Goal: Information Seeking & Learning: Learn about a topic

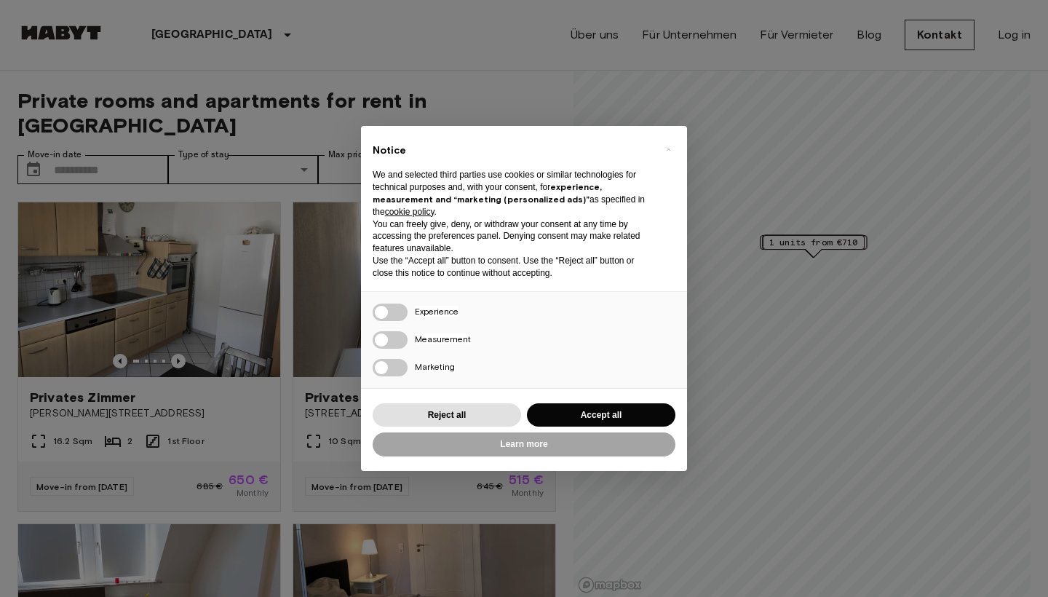
scroll to position [44, 0]
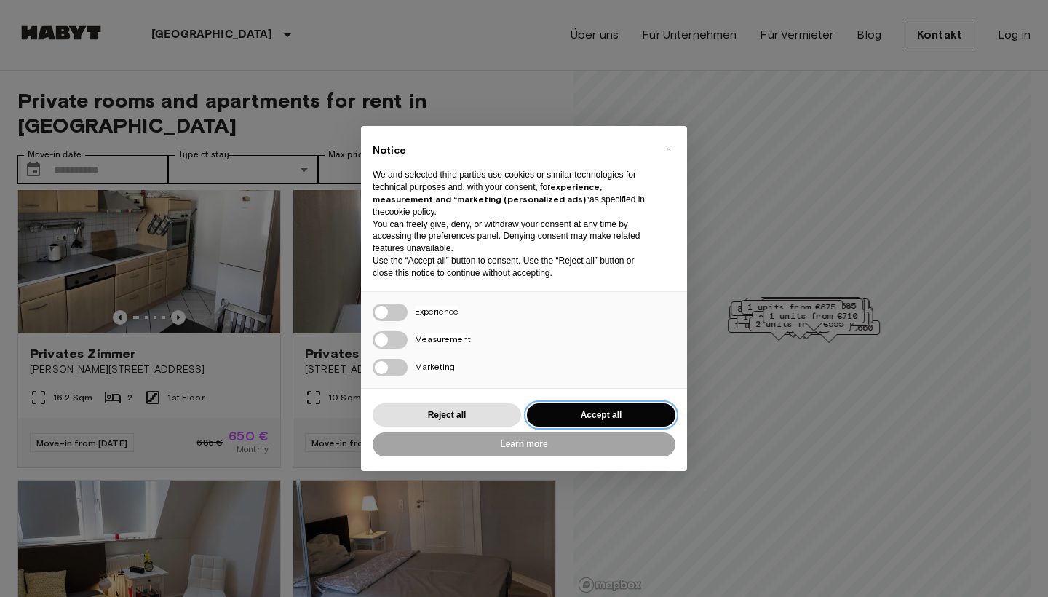
click at [627, 412] on button "Accept all" at bounding box center [601, 415] width 149 height 24
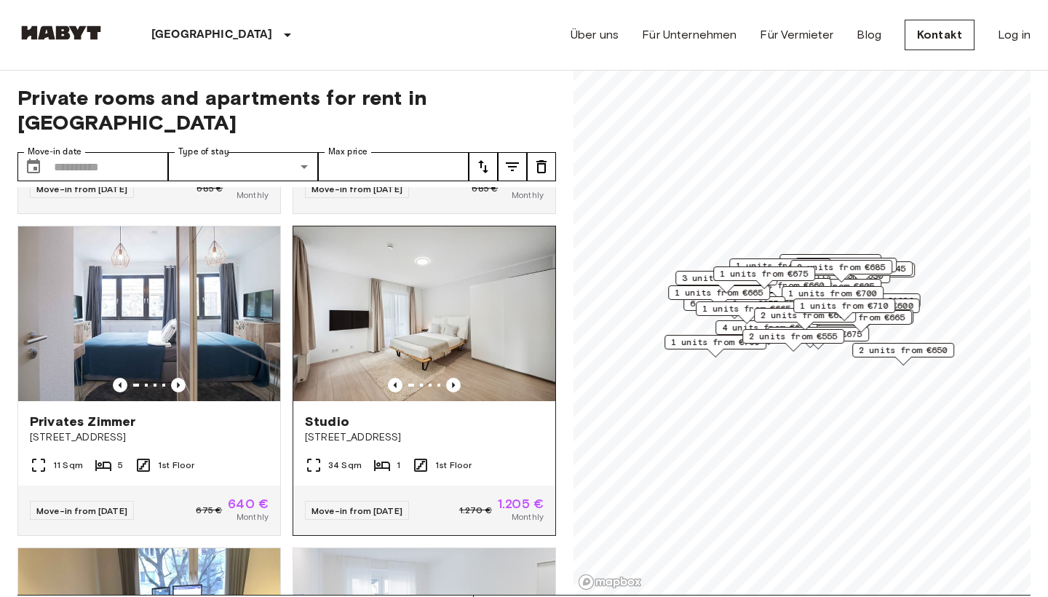
scroll to position [631, 0]
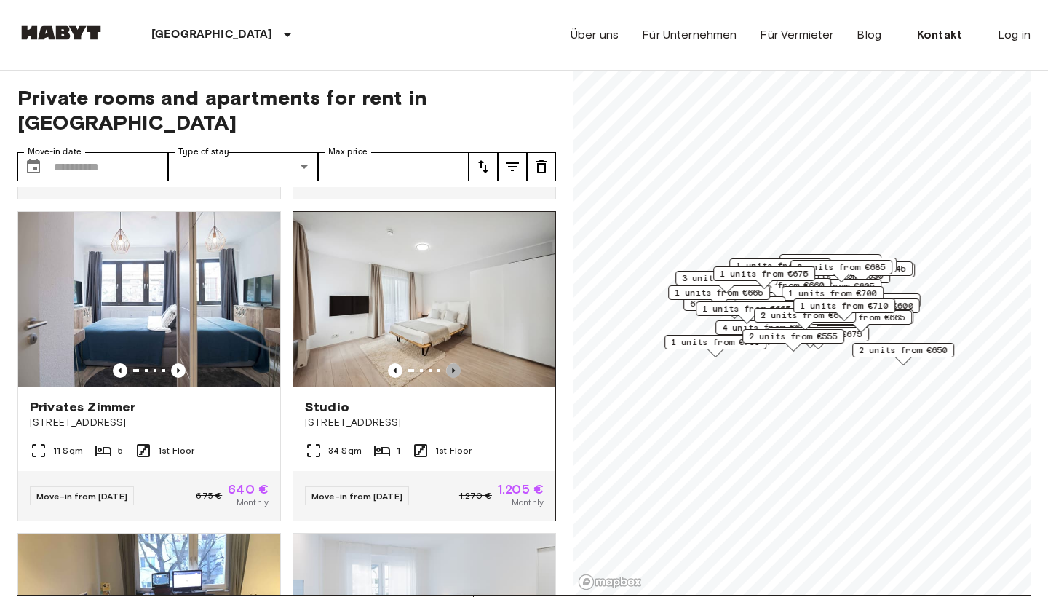
click at [455, 363] on icon "Previous image" at bounding box center [453, 370] width 15 height 15
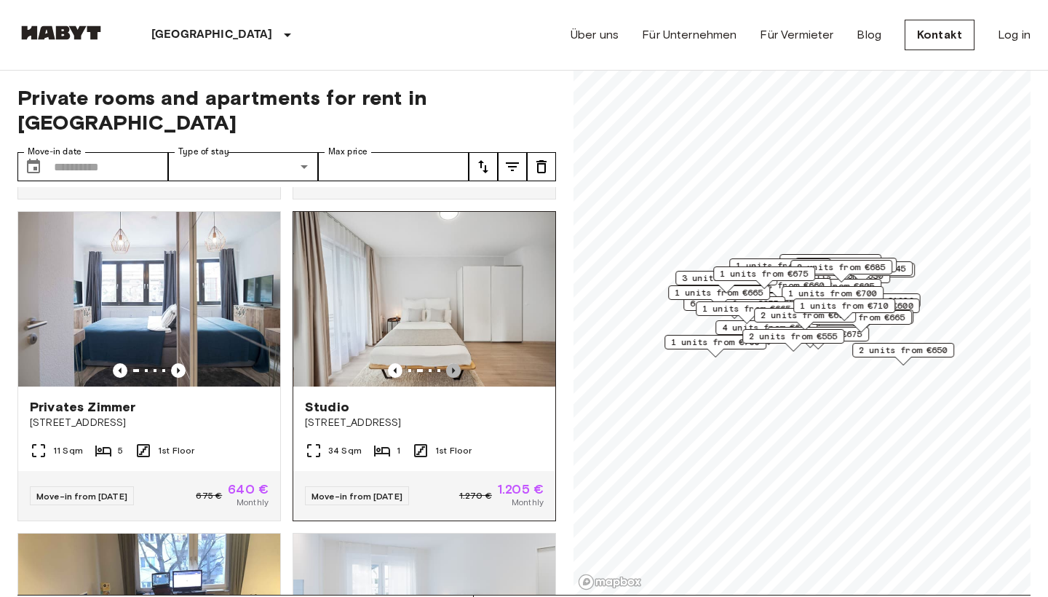
click at [455, 363] on icon "Previous image" at bounding box center [453, 370] width 15 height 15
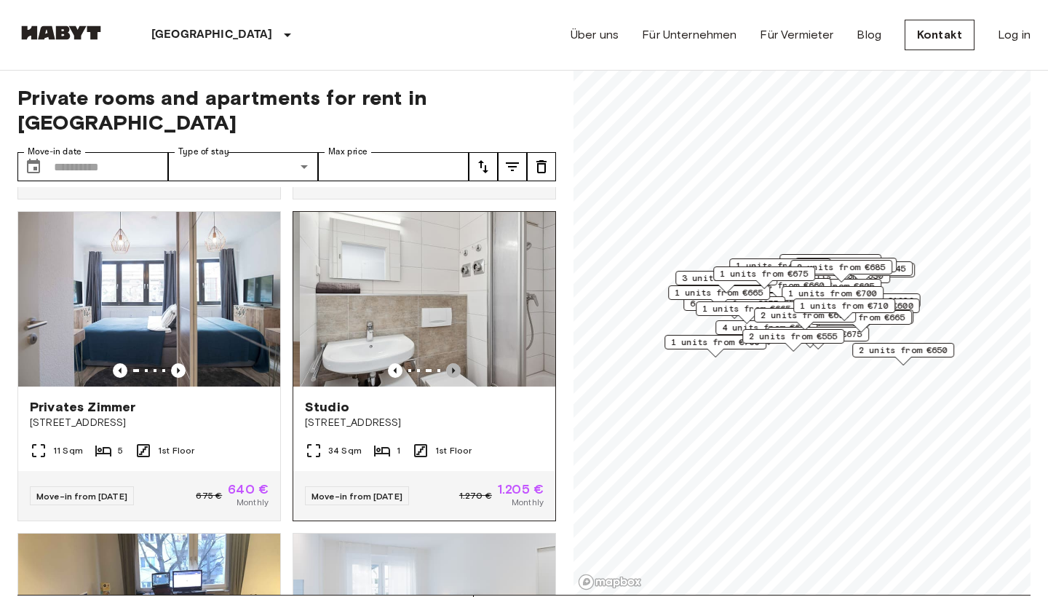
click at [455, 363] on icon "Previous image" at bounding box center [453, 370] width 15 height 15
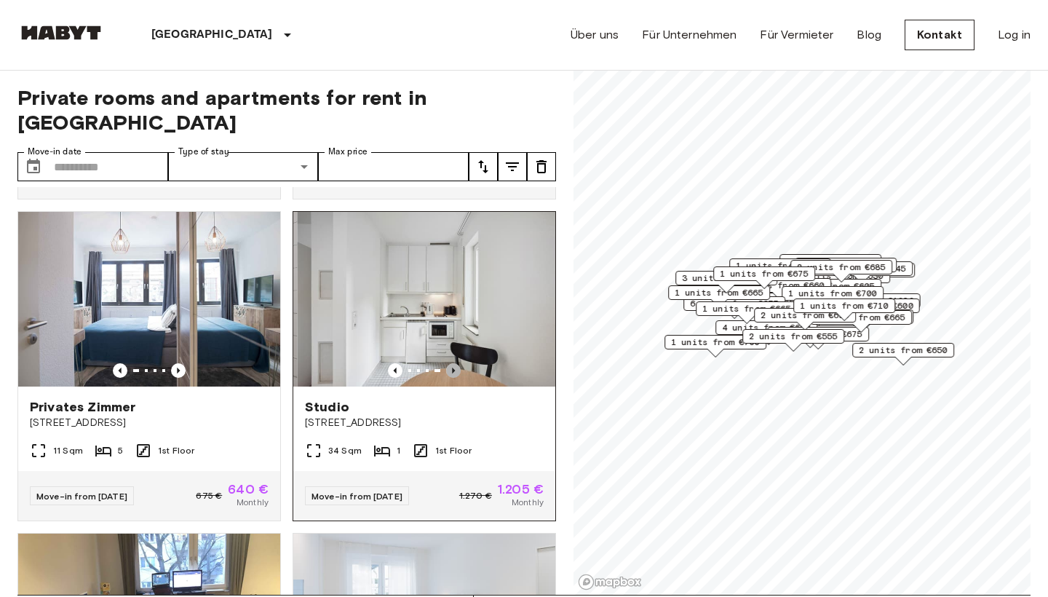
click at [455, 363] on icon "Previous image" at bounding box center [453, 370] width 15 height 15
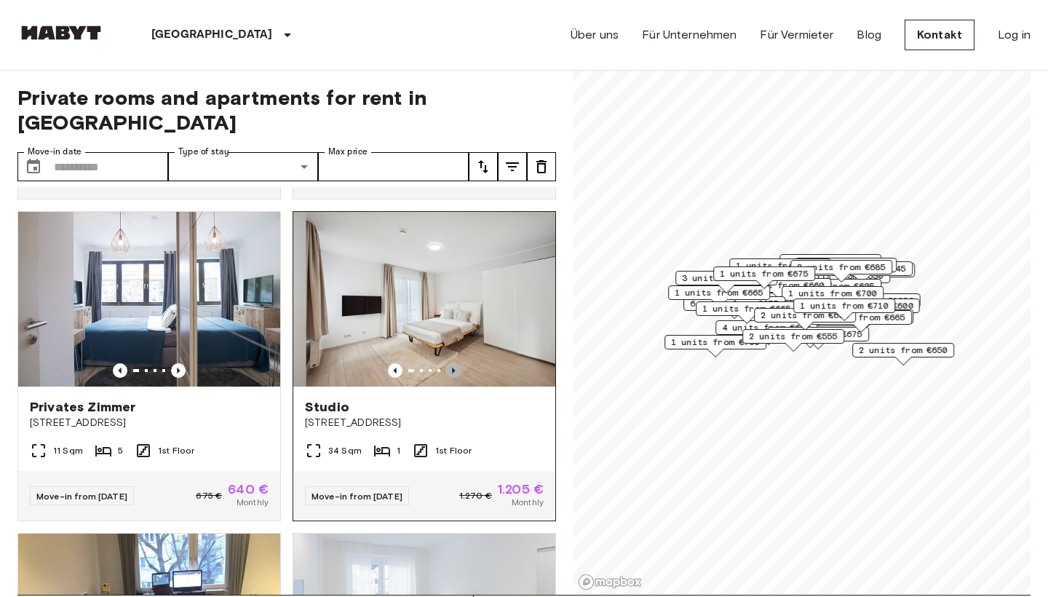
click at [455, 363] on icon "Previous image" at bounding box center [453, 370] width 15 height 15
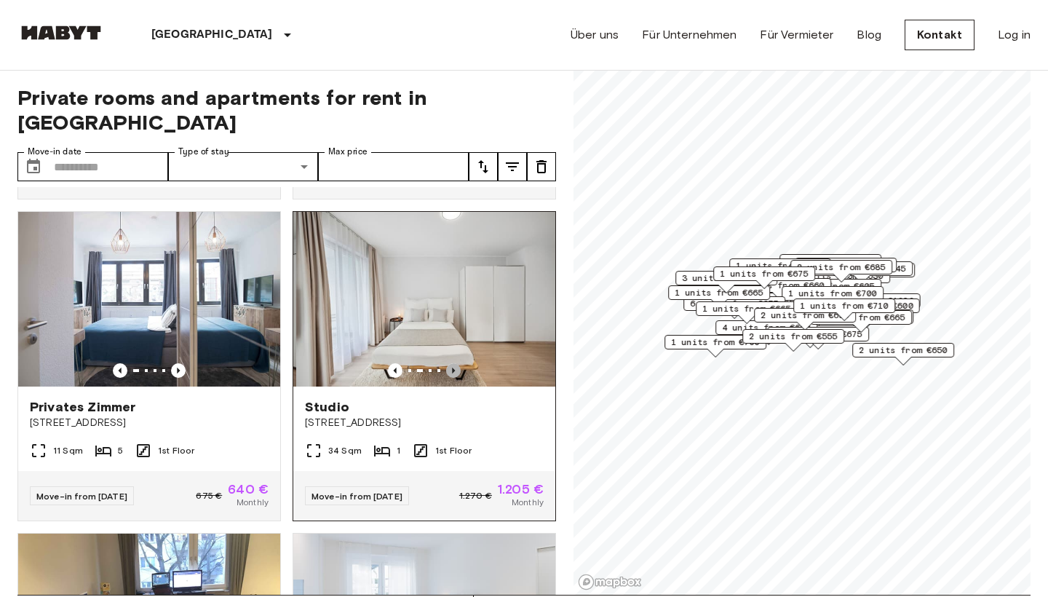
click at [455, 363] on icon "Previous image" at bounding box center [453, 370] width 15 height 15
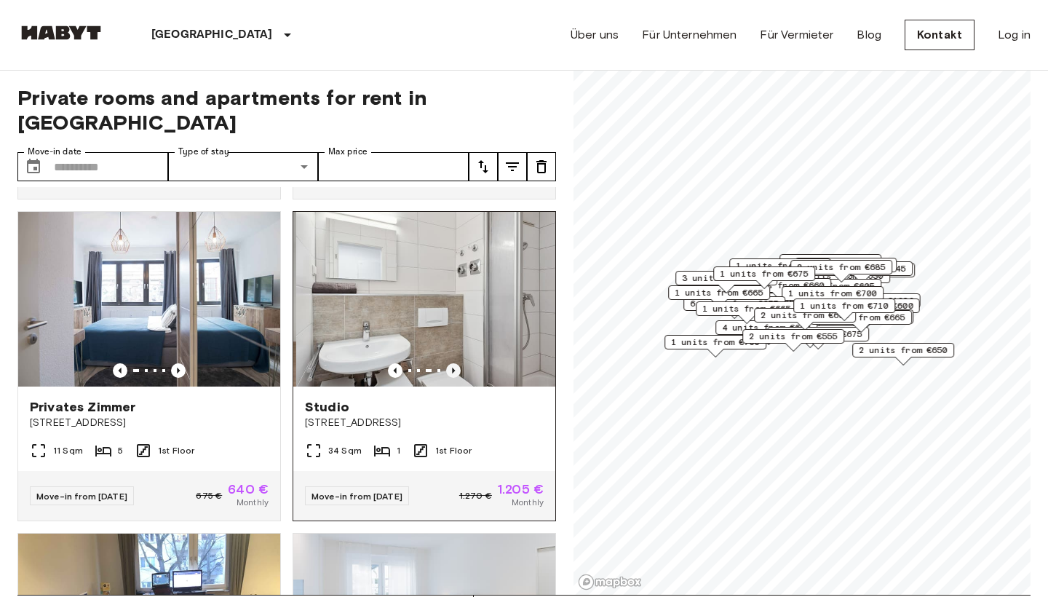
click at [455, 363] on icon "Previous image" at bounding box center [453, 370] width 15 height 15
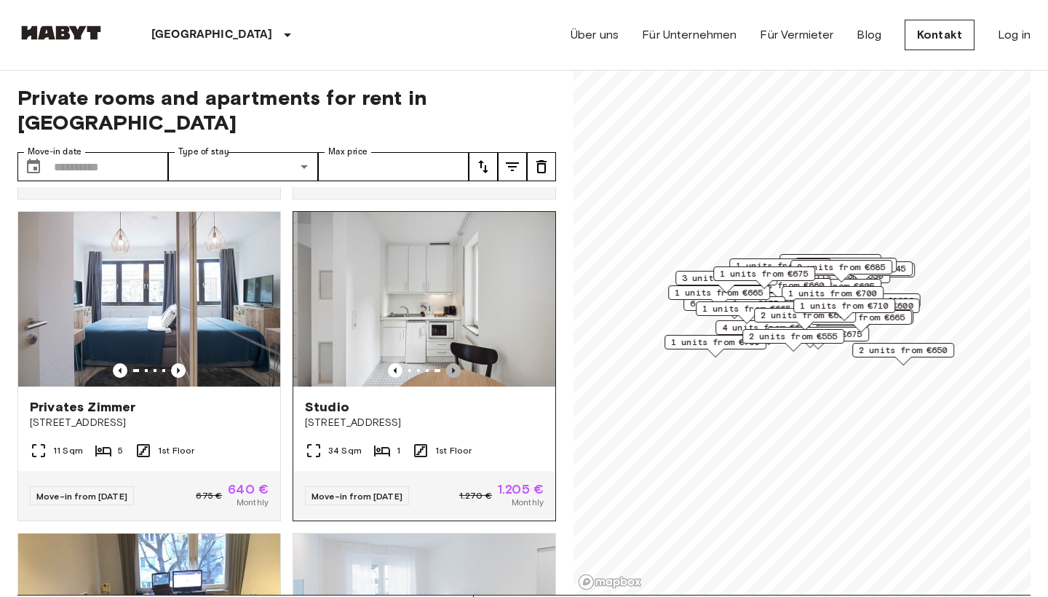
click at [455, 363] on icon "Previous image" at bounding box center [453, 370] width 15 height 15
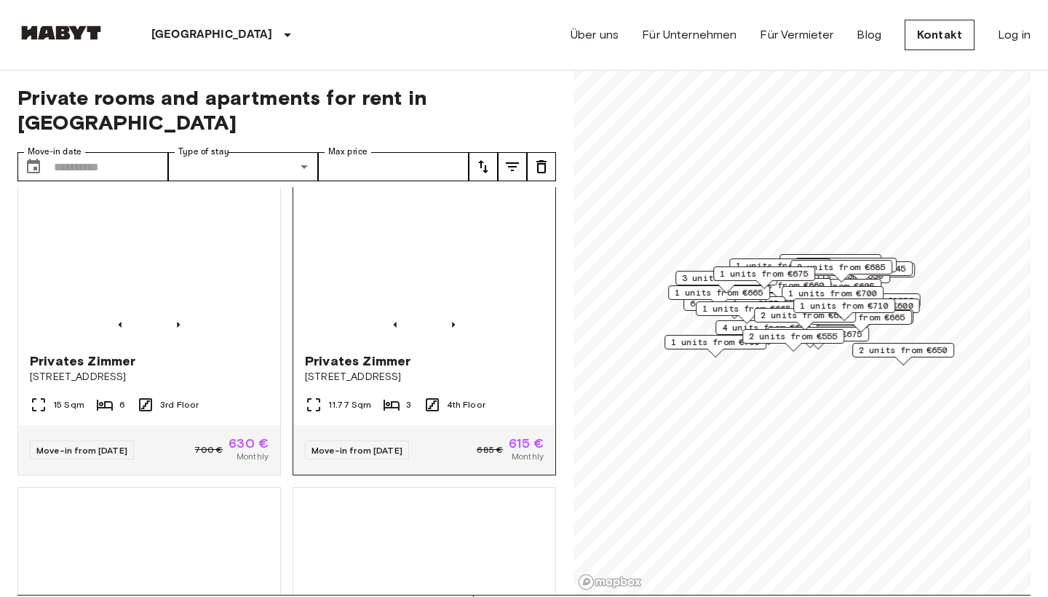
scroll to position [1641, 0]
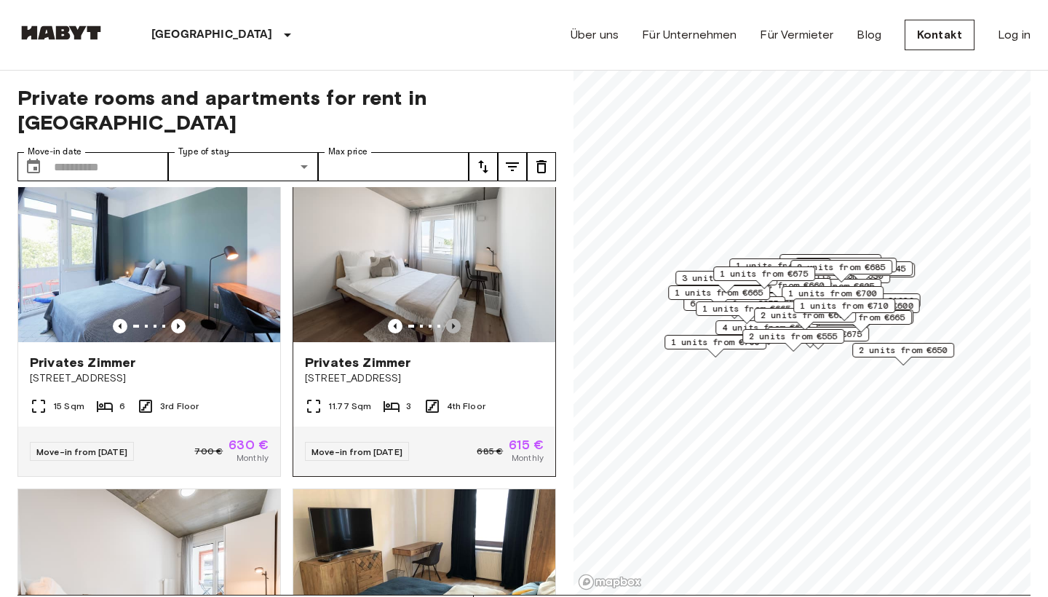
click at [454, 323] on icon "Previous image" at bounding box center [453, 326] width 3 height 6
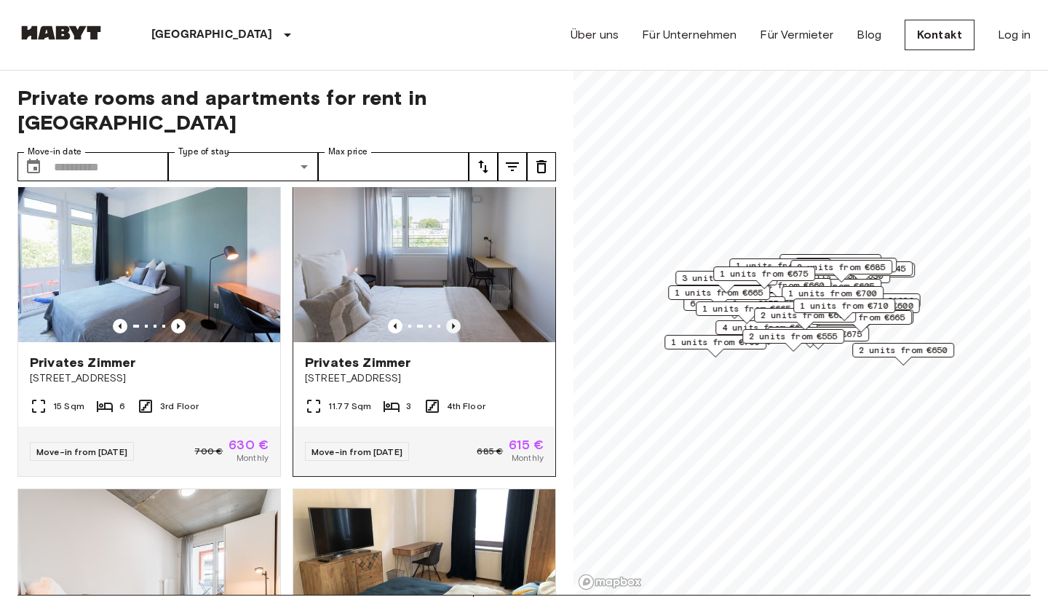
click at [454, 323] on icon "Previous image" at bounding box center [453, 326] width 3 height 6
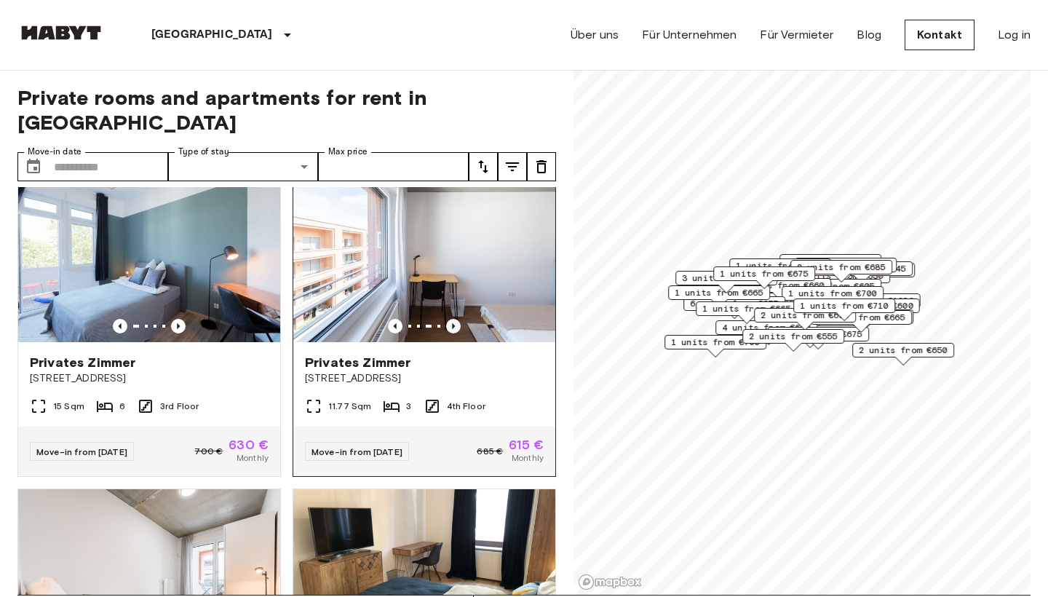
click at [454, 323] on icon "Previous image" at bounding box center [453, 326] width 3 height 6
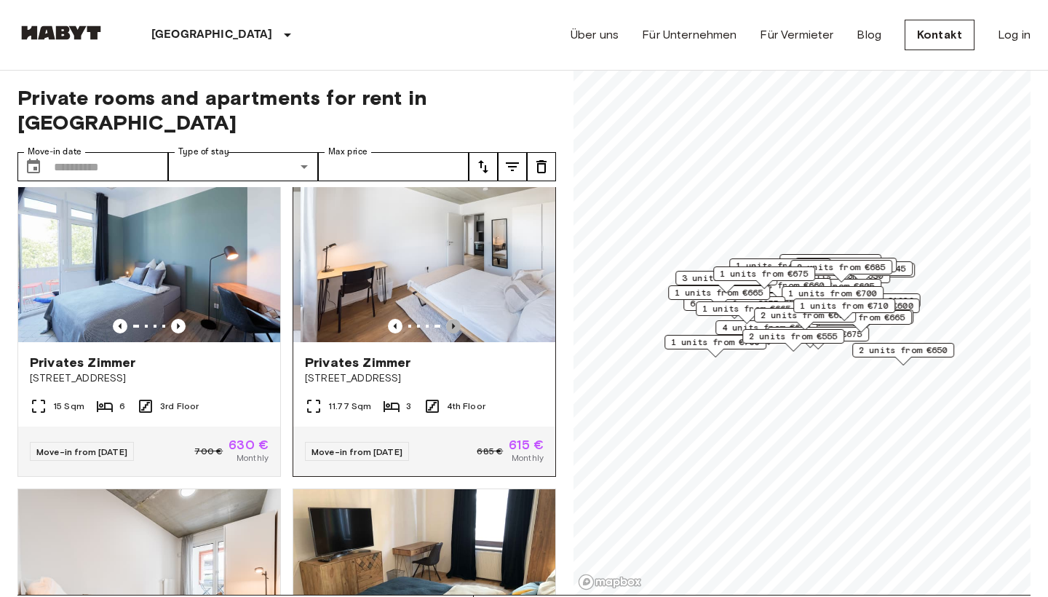
click at [454, 323] on icon "Previous image" at bounding box center [453, 326] width 3 height 6
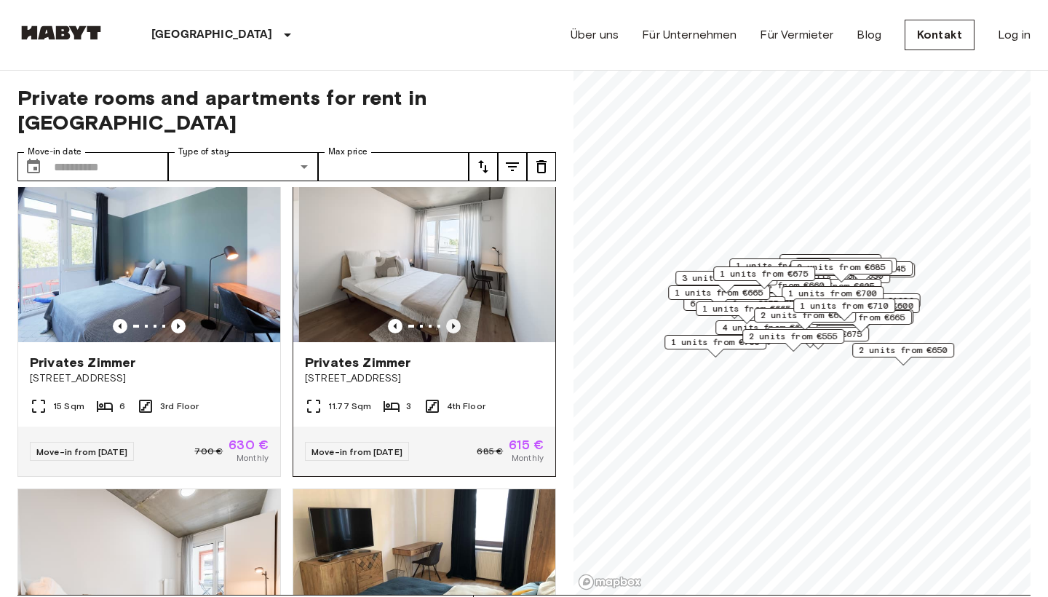
click at [454, 323] on icon "Previous image" at bounding box center [453, 326] width 3 height 6
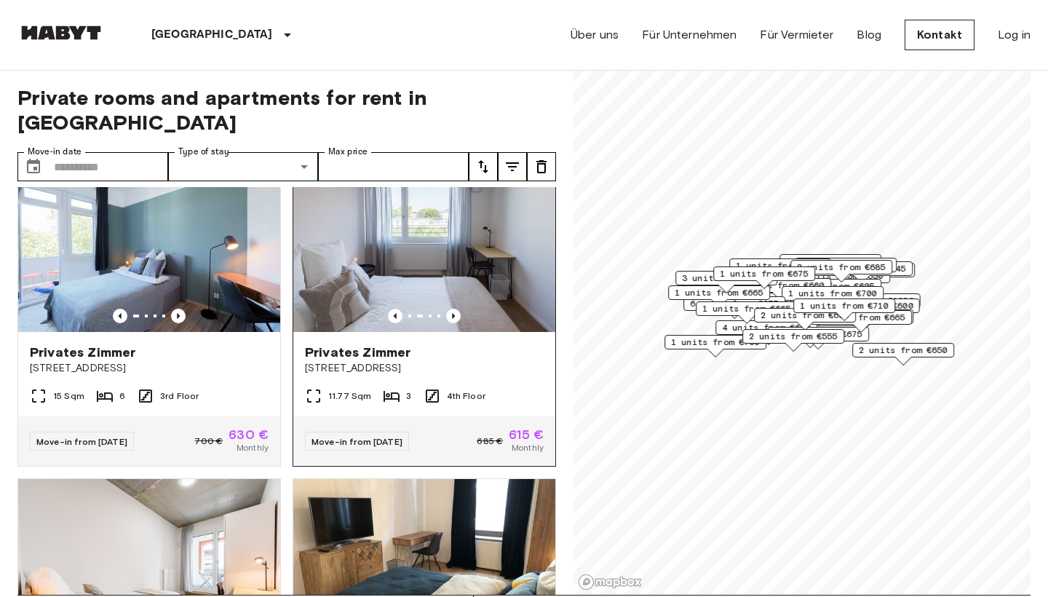
scroll to position [1627, 0]
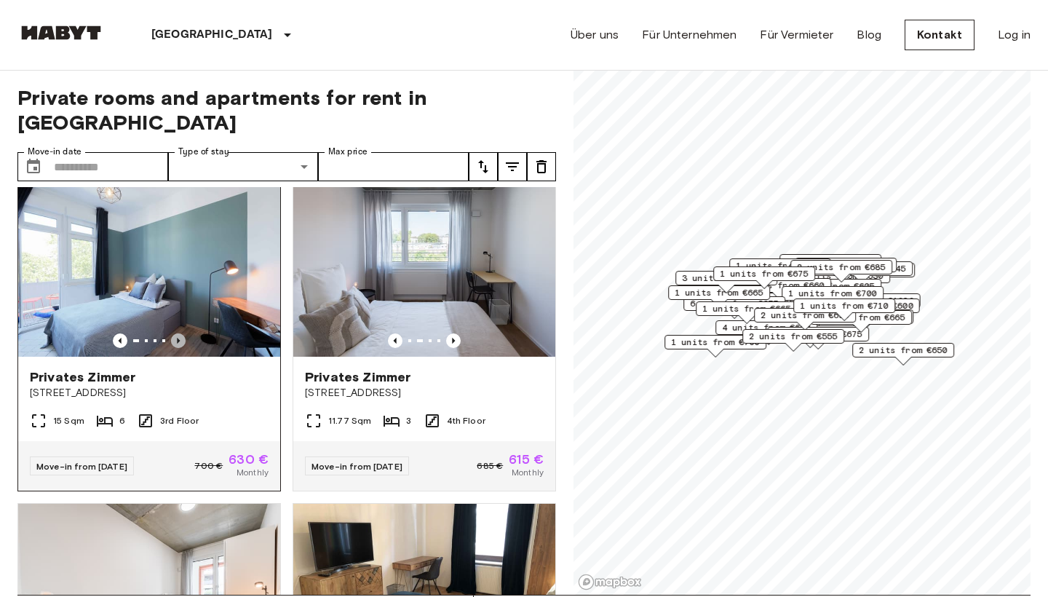
click at [178, 338] on icon "Previous image" at bounding box center [178, 341] width 3 height 6
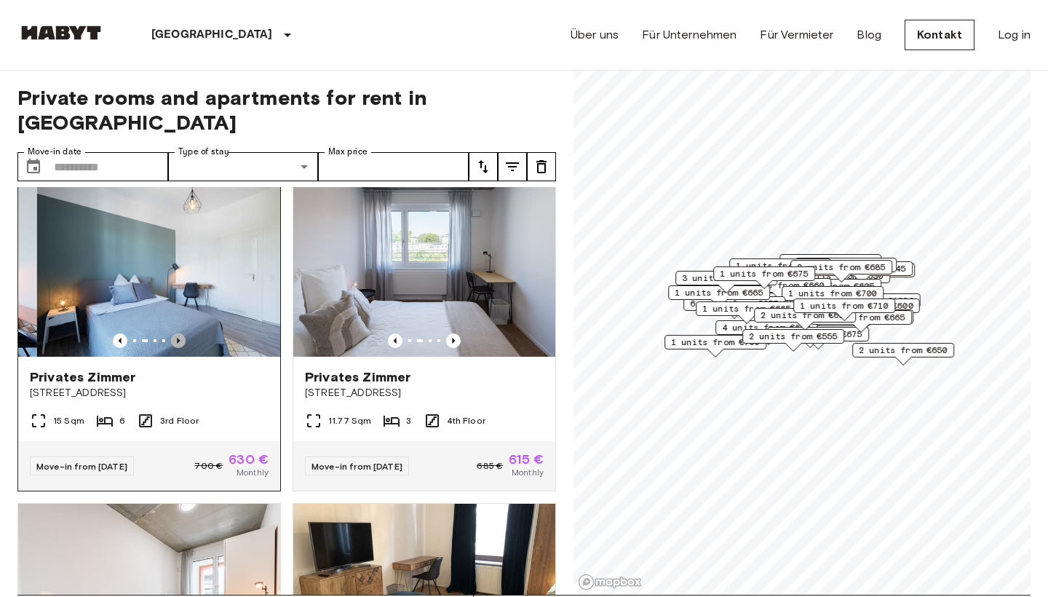
click at [178, 338] on icon "Previous image" at bounding box center [178, 341] width 3 height 6
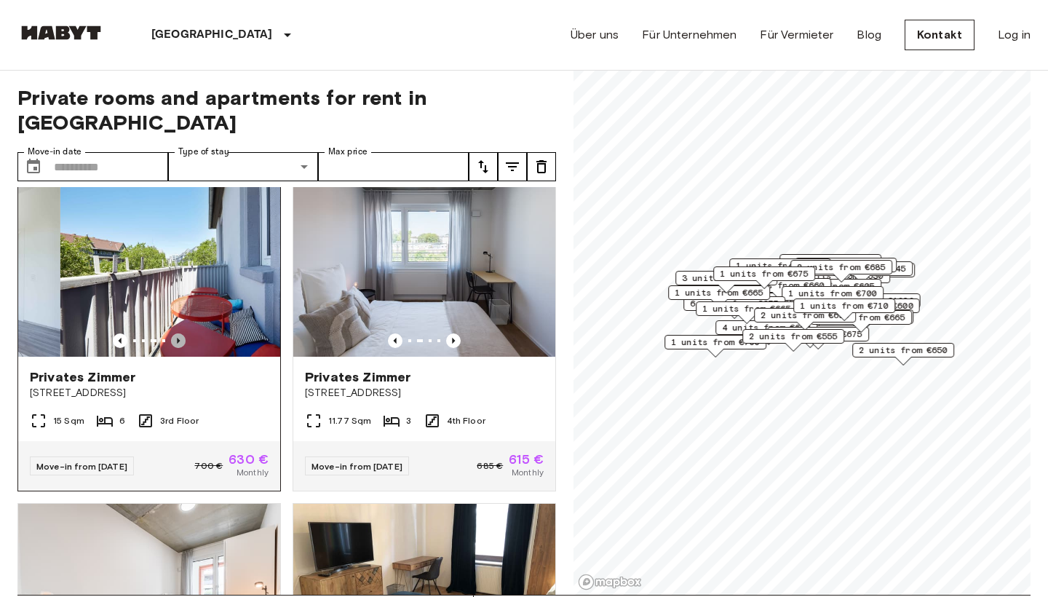
click at [178, 338] on icon "Previous image" at bounding box center [178, 341] width 3 height 6
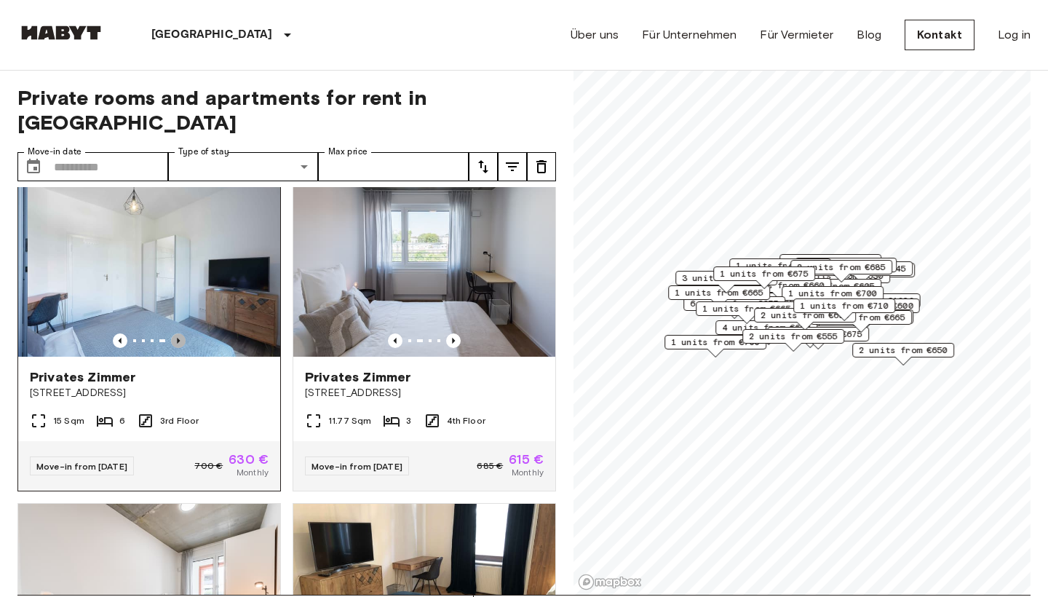
click at [178, 338] on icon "Previous image" at bounding box center [178, 341] width 3 height 6
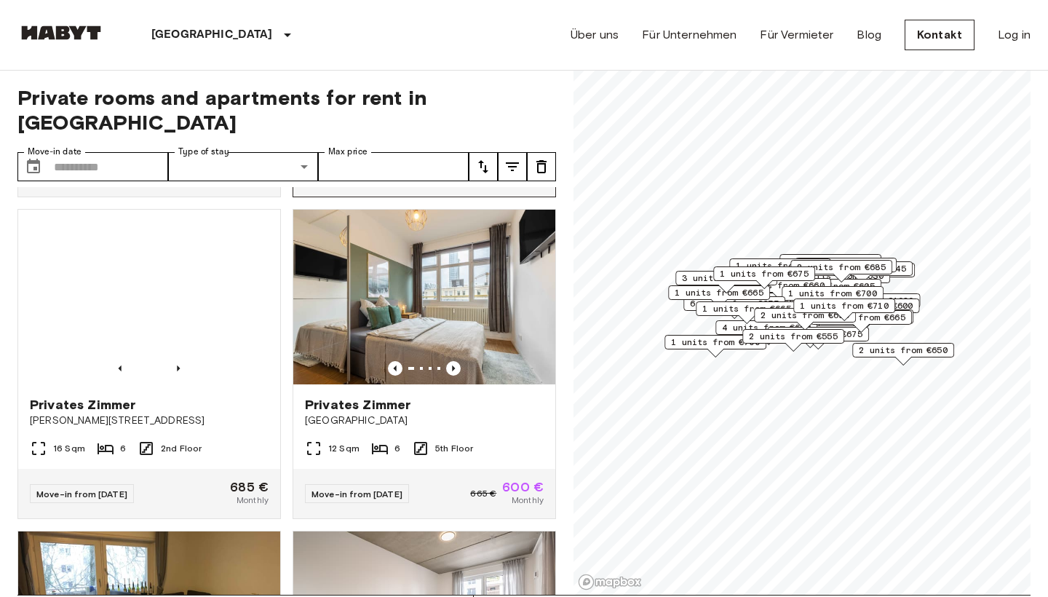
scroll to position [2890, 0]
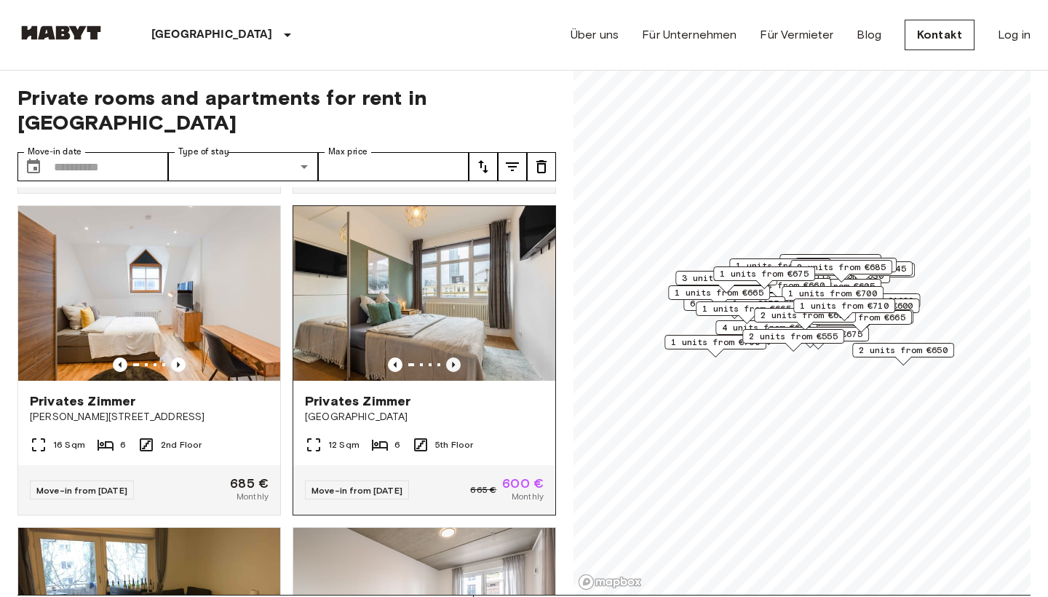
click at [456, 357] on icon "Previous image" at bounding box center [453, 364] width 15 height 15
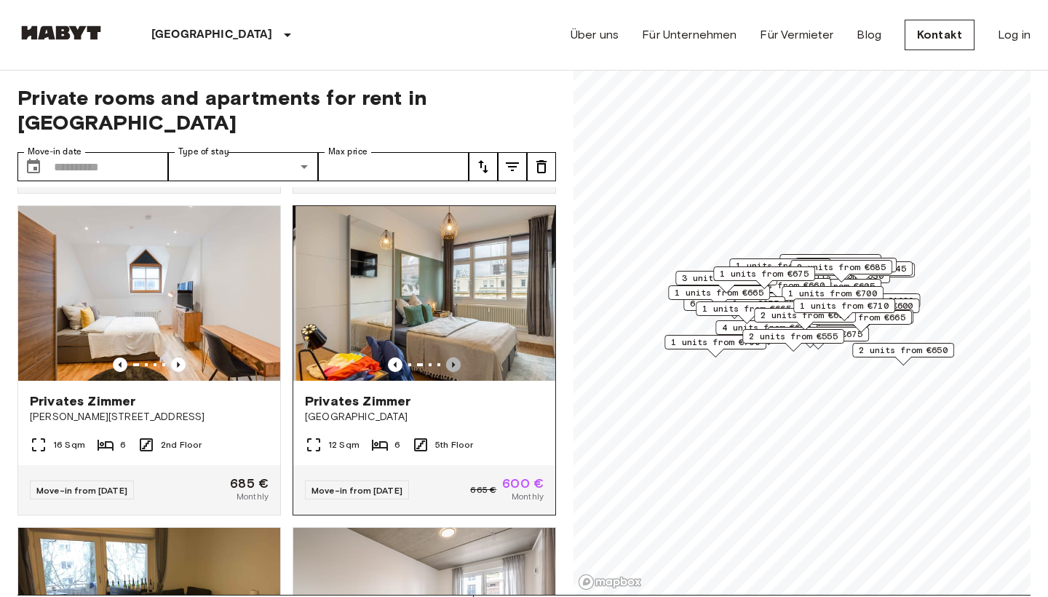
click at [456, 357] on icon "Previous image" at bounding box center [453, 364] width 15 height 15
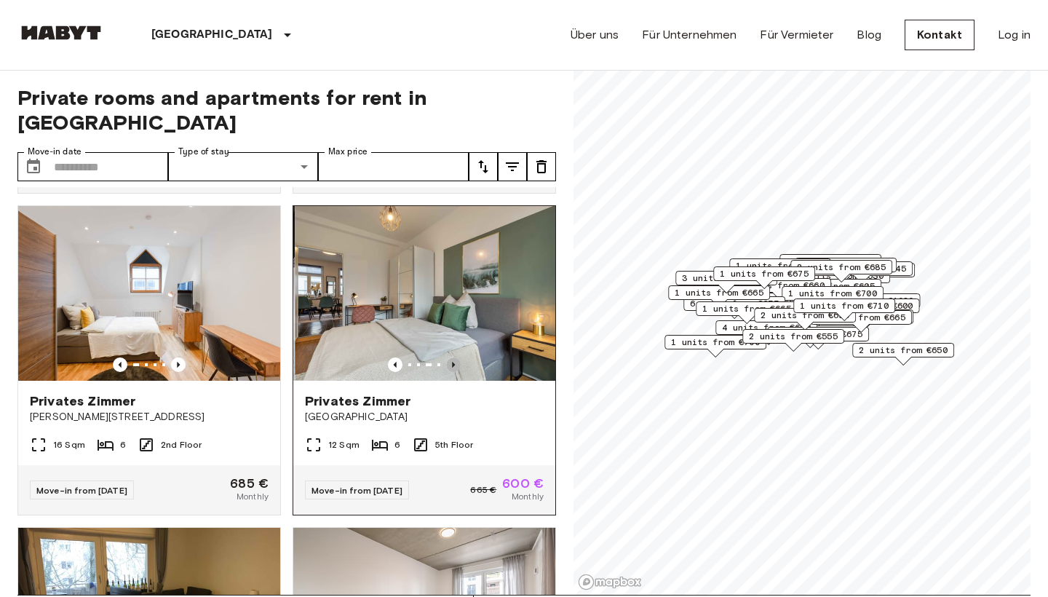
click at [456, 357] on icon "Previous image" at bounding box center [453, 364] width 15 height 15
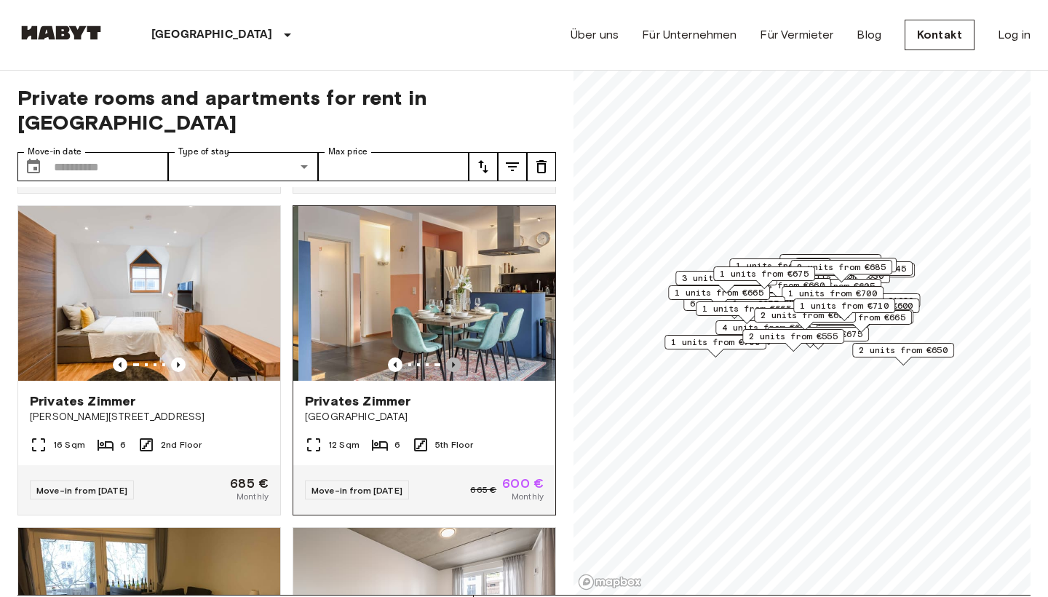
click at [456, 357] on icon "Previous image" at bounding box center [453, 364] width 15 height 15
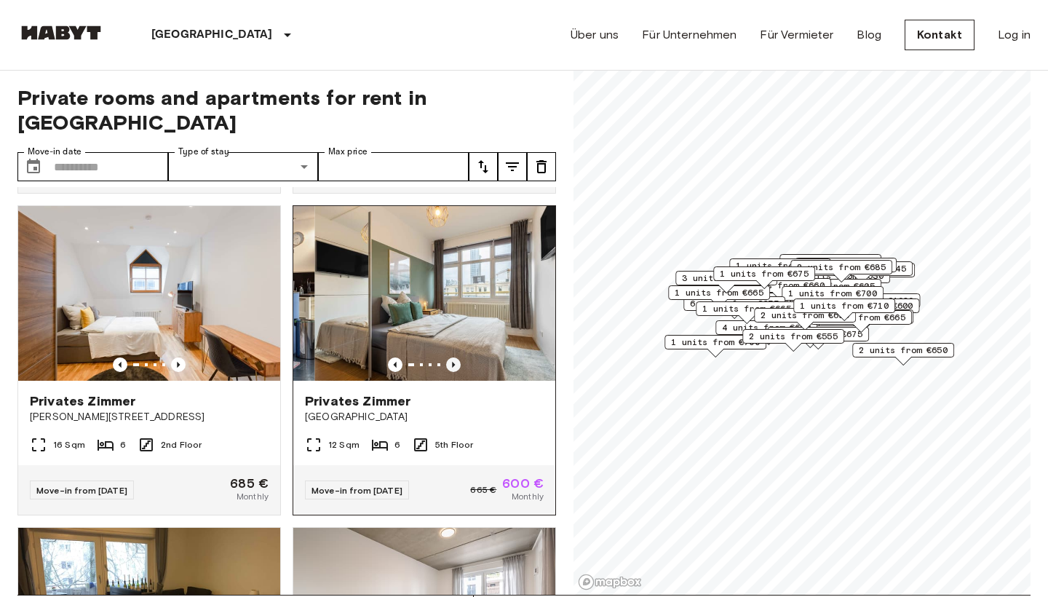
click at [456, 357] on icon "Previous image" at bounding box center [453, 364] width 15 height 15
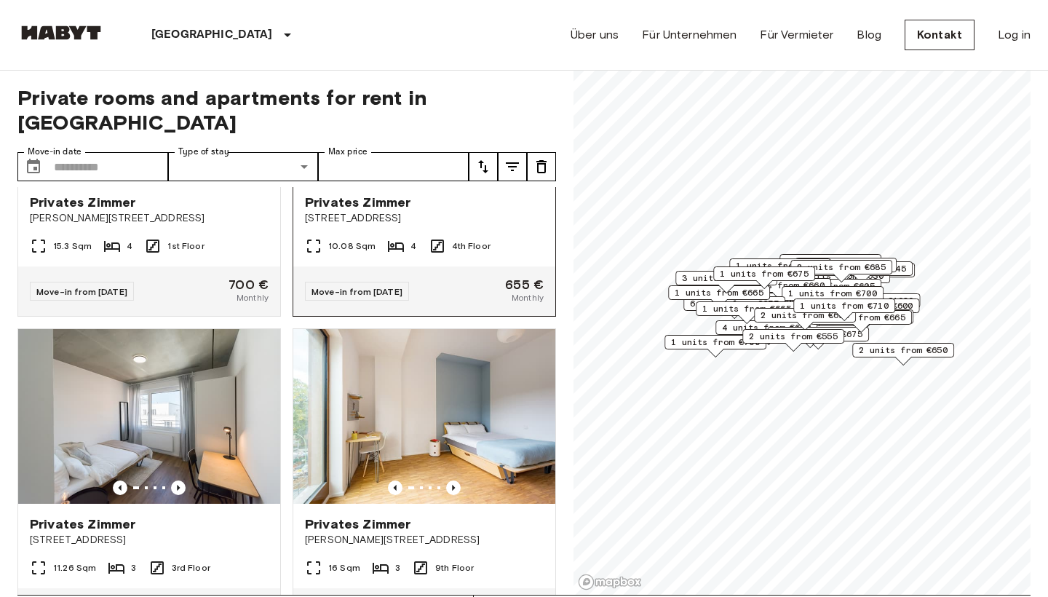
scroll to position [4222, 0]
